Goal: Find specific page/section: Find specific page/section

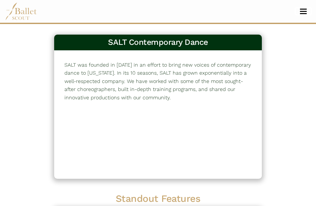
click at [300, 11] on span "Toggle navigation" at bounding box center [303, 11] width 7 height 1
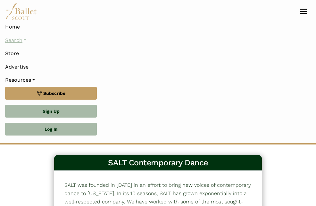
click at [23, 39] on link "Search" at bounding box center [158, 40] width 306 height 13
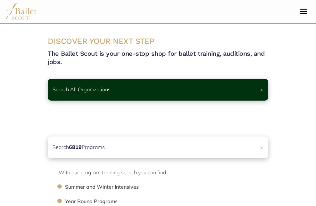
scroll to position [2, 0]
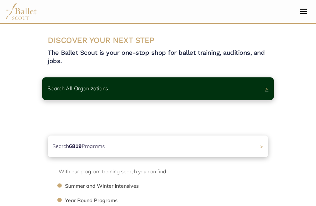
click at [108, 84] on p "Search All Organizations" at bounding box center [77, 88] width 61 height 9
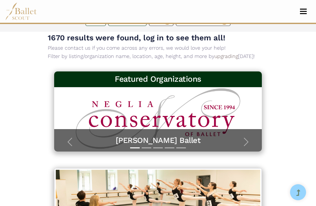
scroll to position [70, 0]
